Goal: Information Seeking & Learning: Understand process/instructions

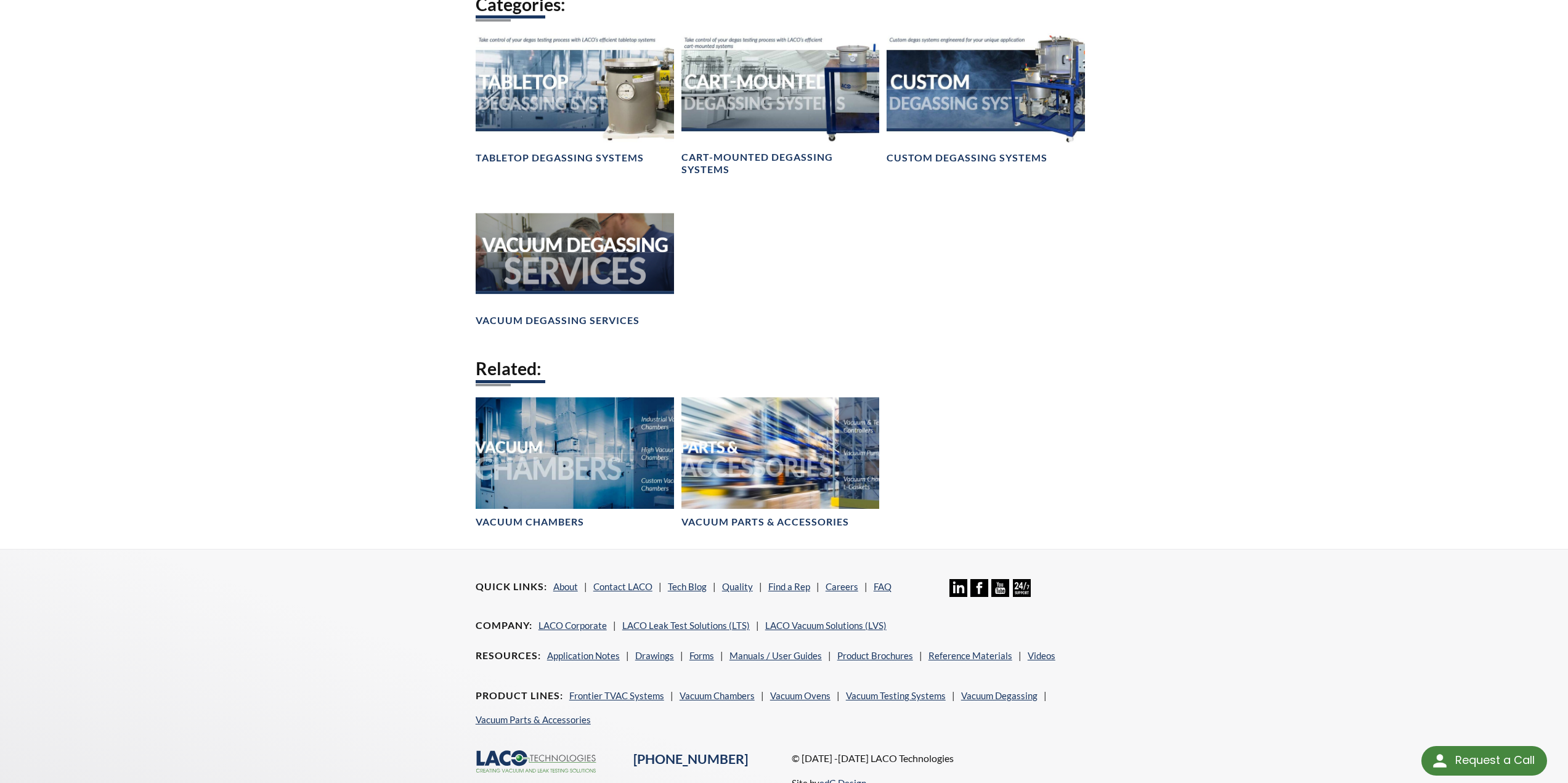
scroll to position [1015, 0]
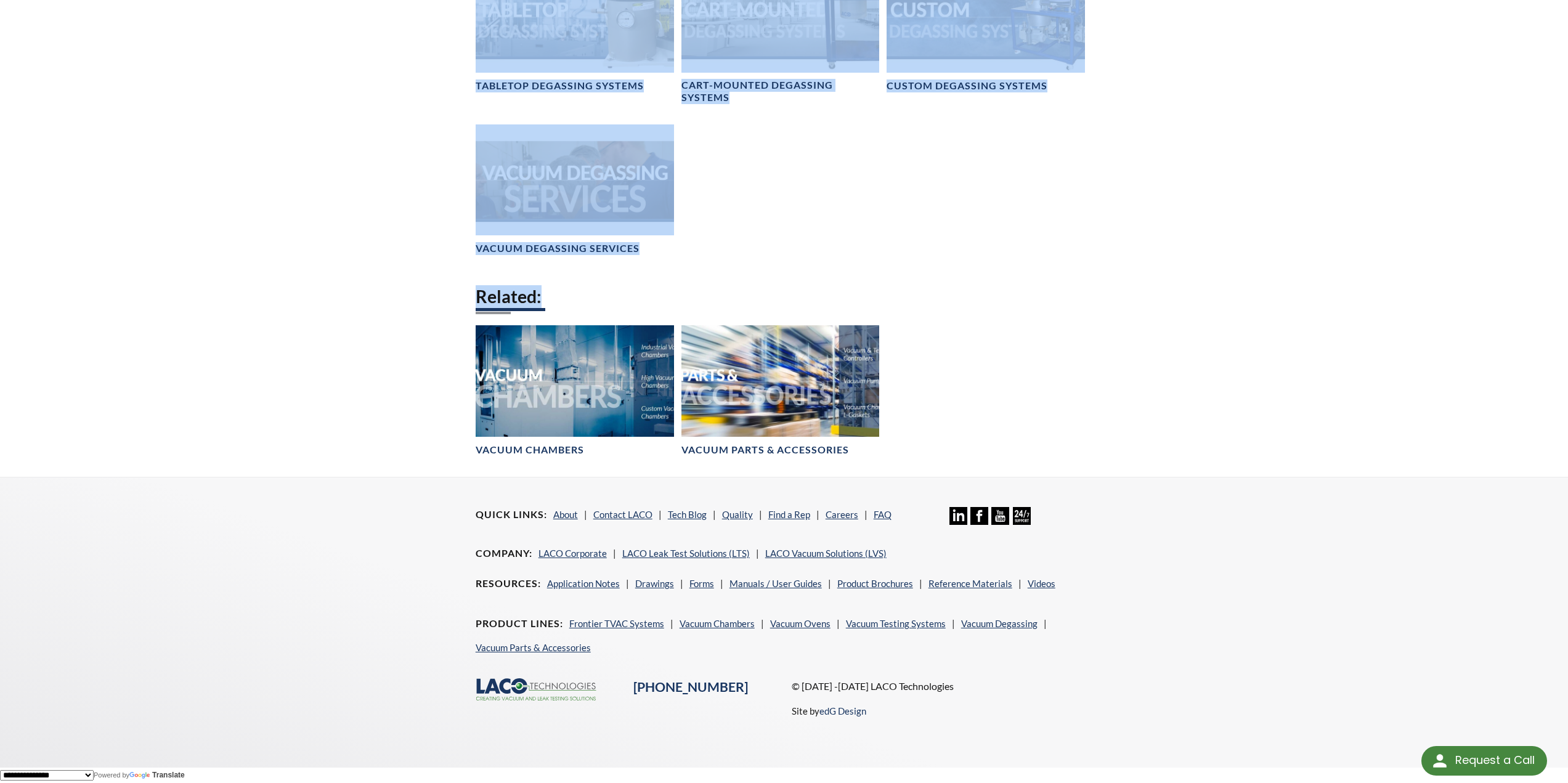
drag, startPoint x: 490, startPoint y: 298, endPoint x: 440, endPoint y: 299, distance: 50.0
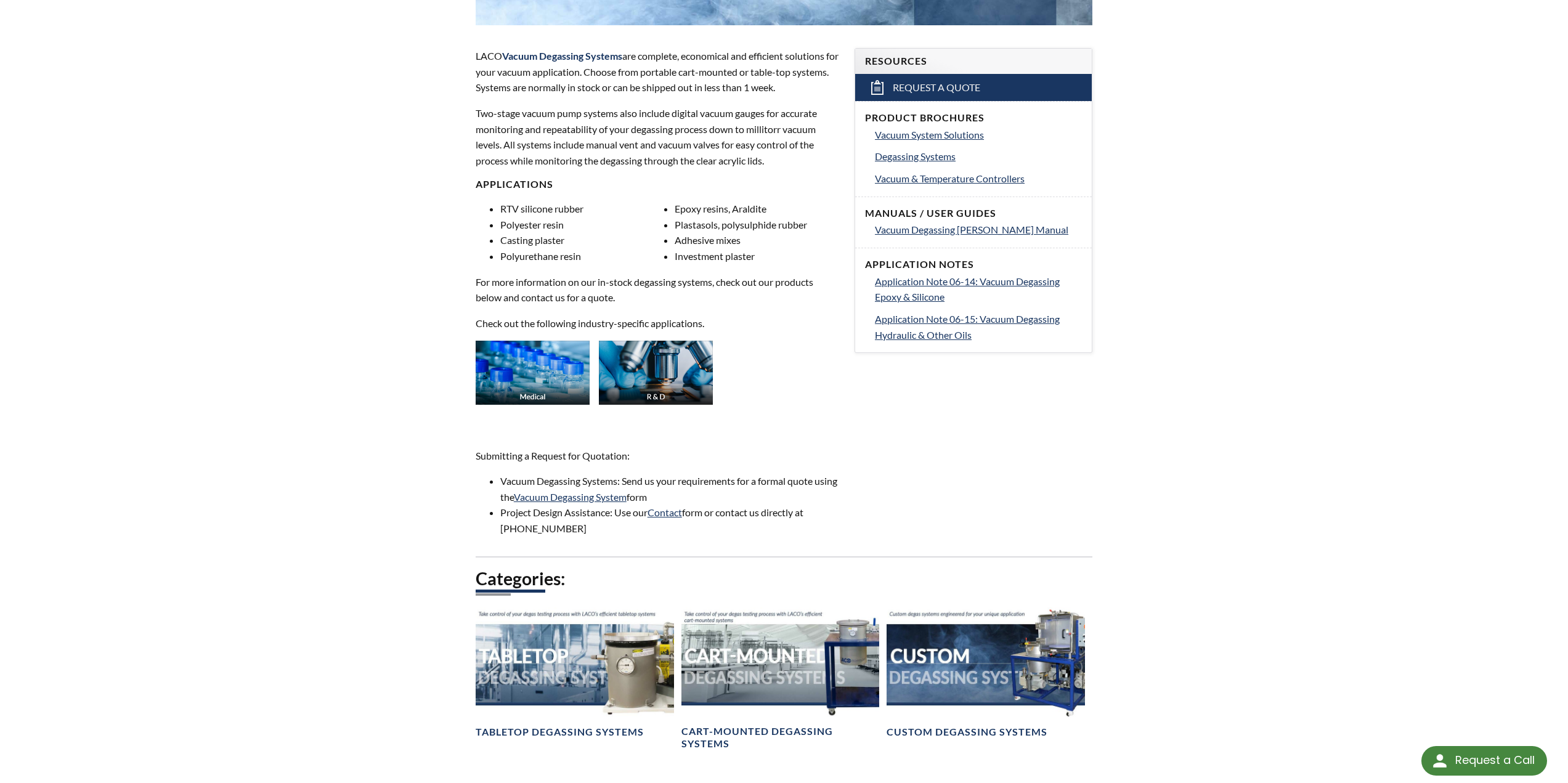
scroll to position [370, 0]
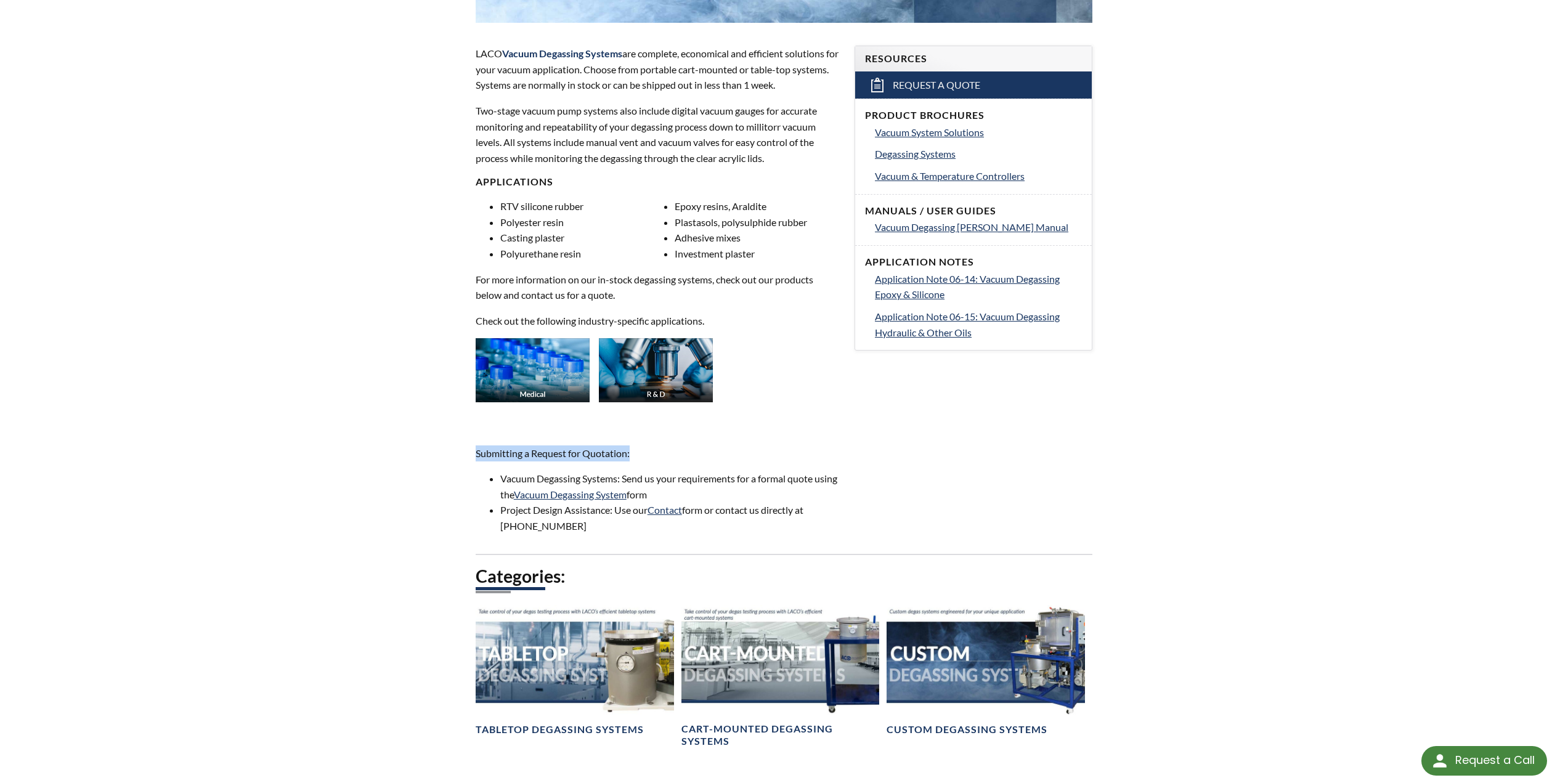
drag, startPoint x: 473, startPoint y: 450, endPoint x: 634, endPoint y: 457, distance: 161.2
click at [634, 457] on div "LACO Vacuum Degassing Systems are complete, economical and efficient solutions …" at bounding box center [657, 290] width 379 height 527
click at [634, 457] on p "Submitting a Request for Quotation:" at bounding box center [657, 454] width 364 height 16
drag, startPoint x: 578, startPoint y: 453, endPoint x: 477, endPoint y: 453, distance: 101.0
click at [477, 453] on p "Submitting a Request for Quotation:" at bounding box center [657, 454] width 364 height 16
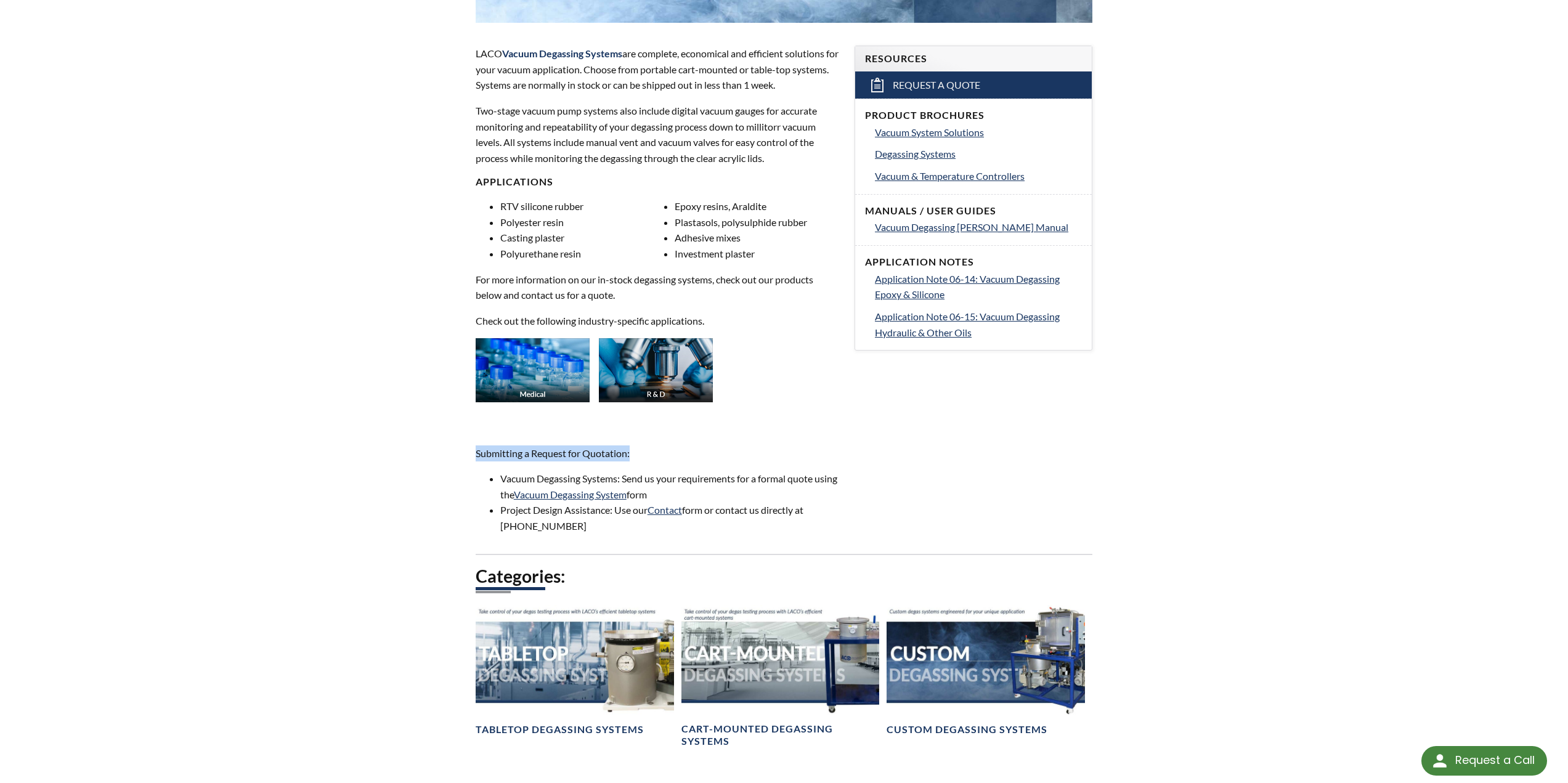
click at [477, 453] on p "Submitting a Request for Quotation:" at bounding box center [657, 454] width 364 height 16
drag, startPoint x: 472, startPoint y: 450, endPoint x: 632, endPoint y: 458, distance: 160.2
click at [632, 458] on div "LACO Vacuum Degassing Systems are complete, economical and efficient solutions …" at bounding box center [657, 290] width 379 height 527
click at [632, 458] on p "Submitting a Request for Quotation:" at bounding box center [657, 454] width 364 height 16
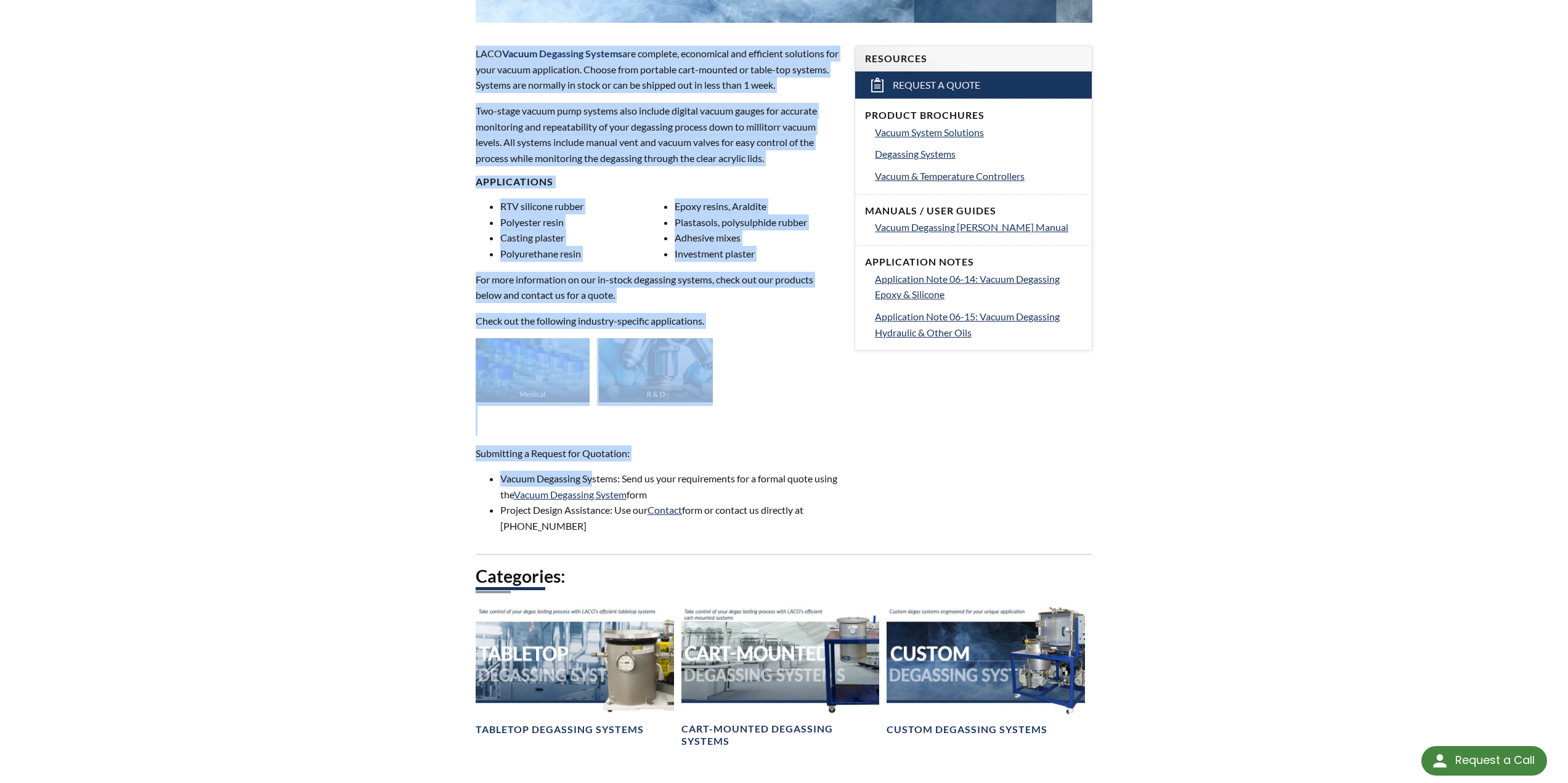
drag, startPoint x: 477, startPoint y: 454, endPoint x: 606, endPoint y: 468, distance: 129.8
click at [603, 468] on div "Vacuum Degassing LACO Vacuum Degassing Systems are complete, economical and eff…" at bounding box center [784, 428] width 789 height 1385
click at [603, 450] on p "Submitting a Request for Quotation:" at bounding box center [657, 454] width 364 height 16
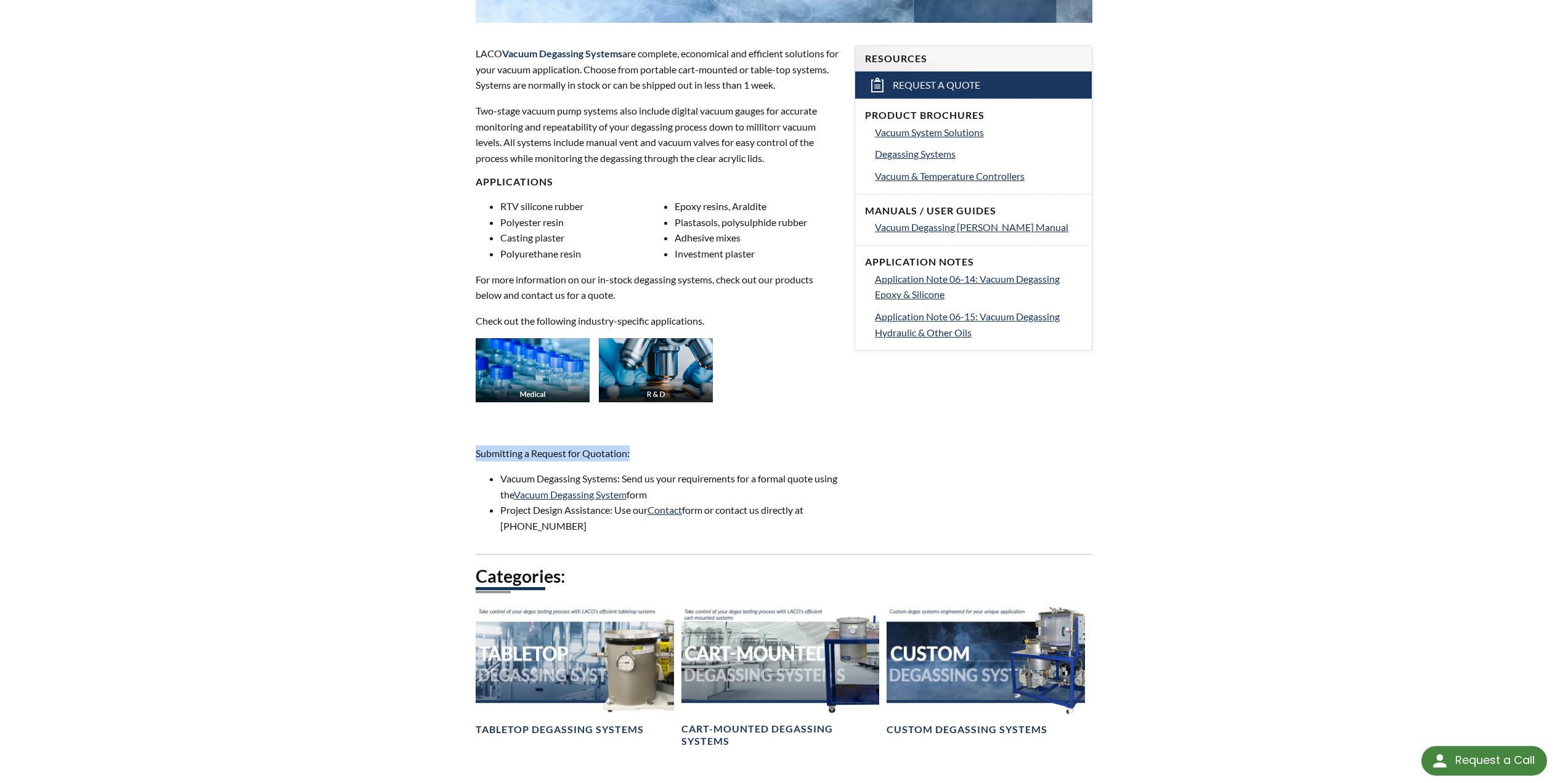
drag, startPoint x: 637, startPoint y: 451, endPoint x: 472, endPoint y: 454, distance: 165.0
click at [472, 454] on div "LACO Vacuum Degassing Systems are complete, economical and efficient solutions …" at bounding box center [657, 290] width 379 height 527
click at [487, 450] on p "Submitting a Request for Quotation:" at bounding box center [657, 454] width 364 height 16
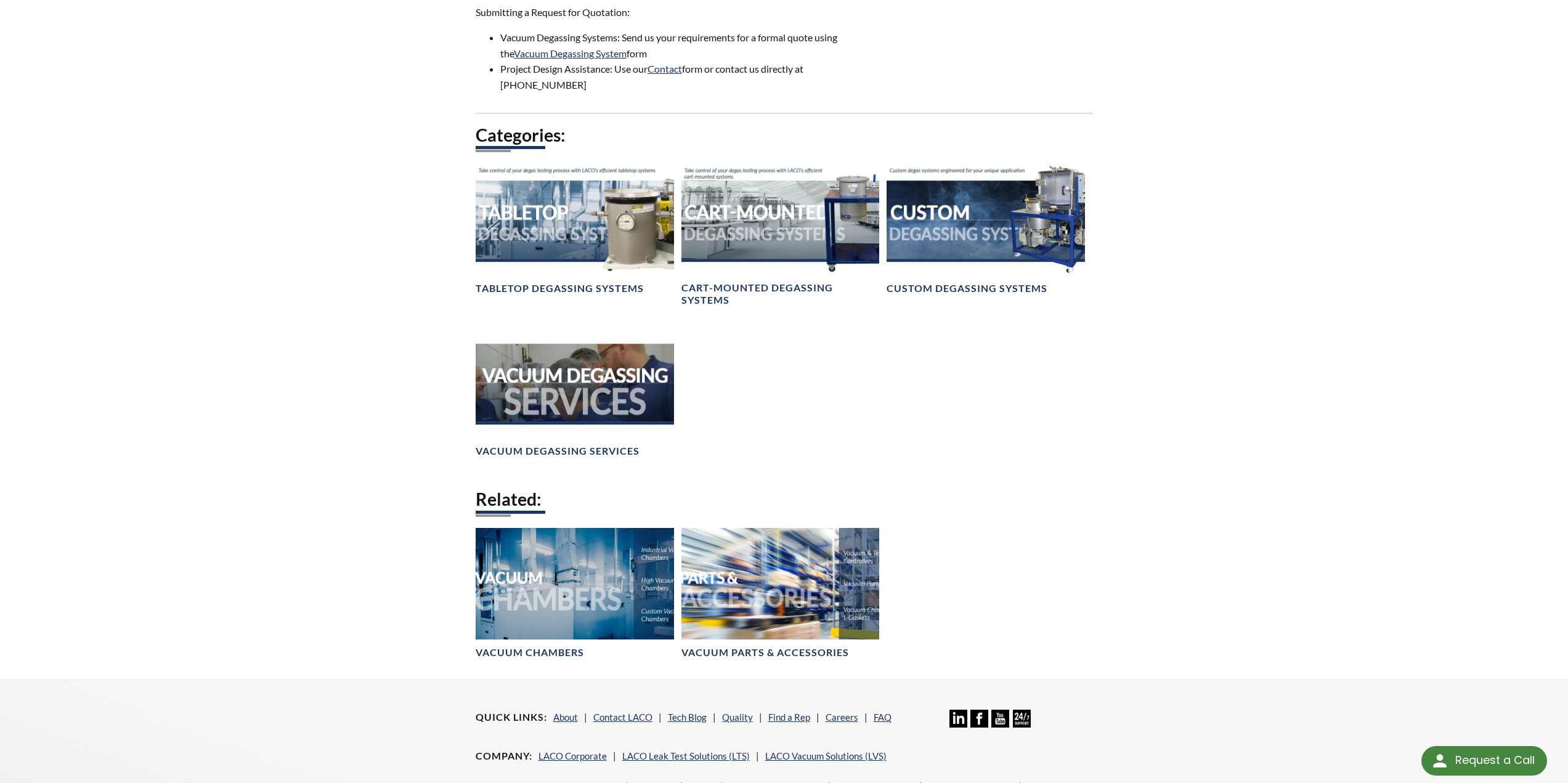
scroll to position [1015, 0]
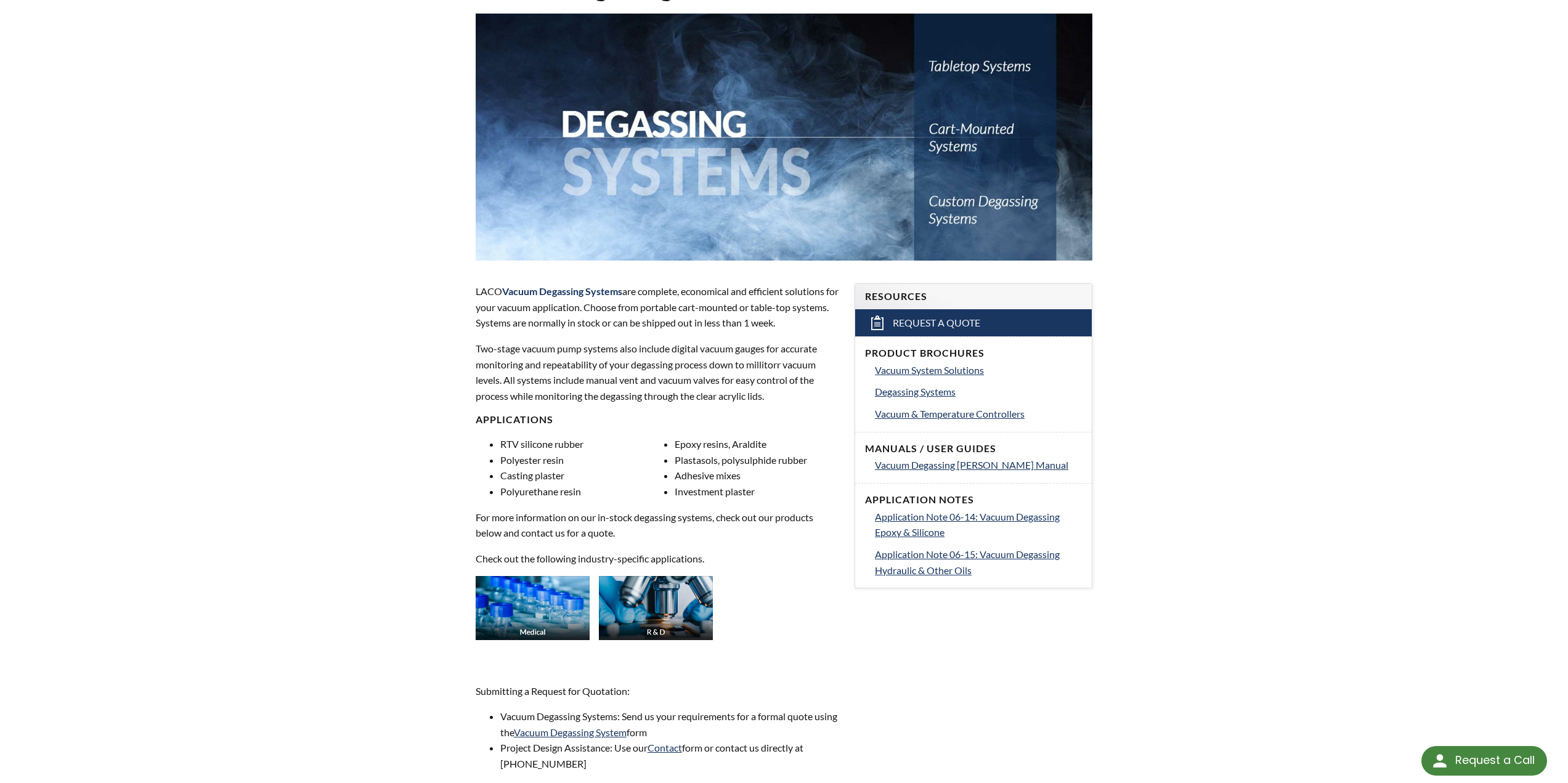
scroll to position [0, 0]
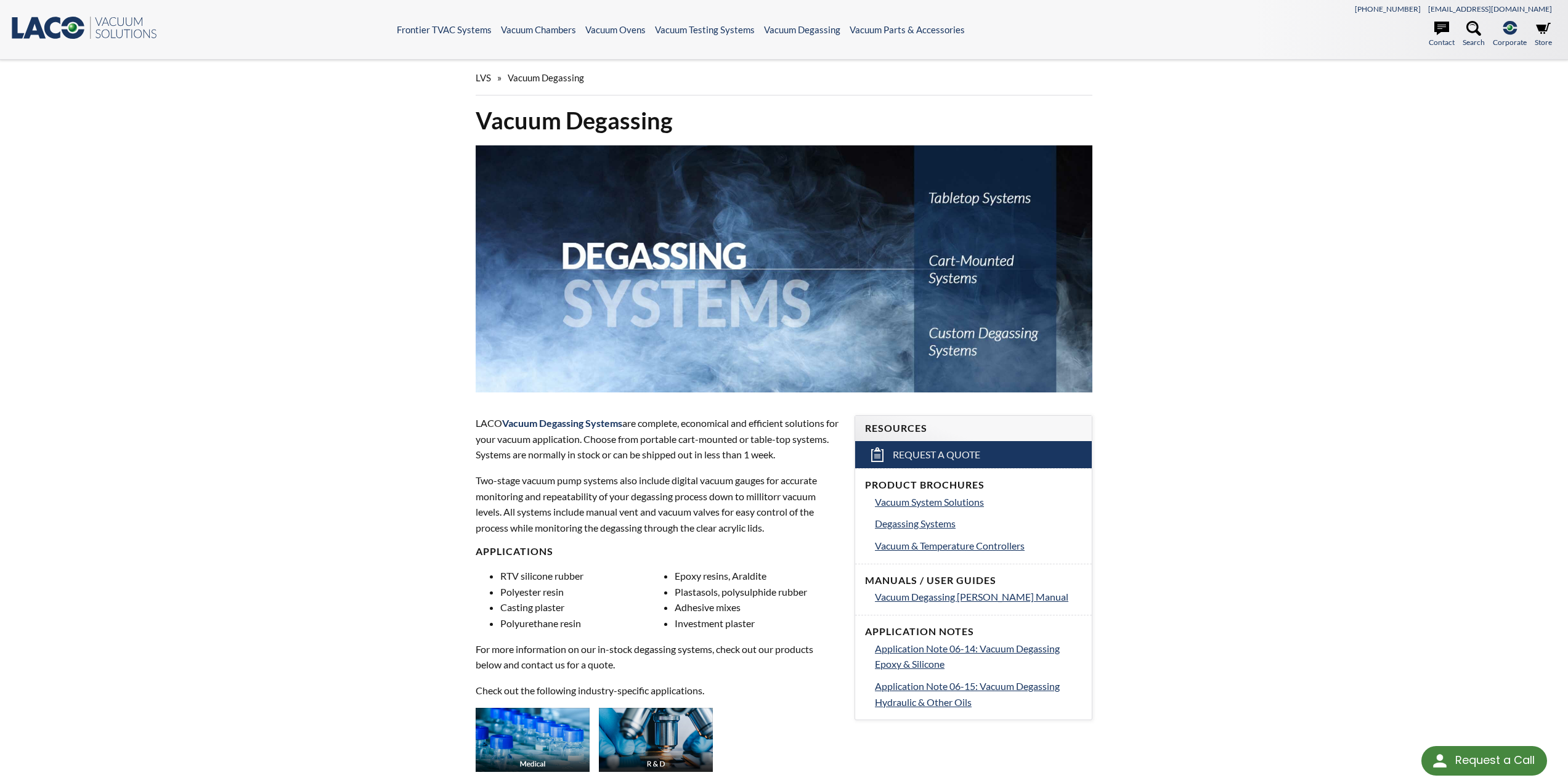
click at [479, 472] on div "LACO Vacuum Degassing Systems are complete, economical and efficient solutions …" at bounding box center [657, 659] width 364 height 488
click at [168, 357] on div "LVS » Vacuum Degassing Vacuum Degassing LACO Vacuum Degassing Systems are compl…" at bounding box center [784, 775] width 1568 height 1431
